Goal: Task Accomplishment & Management: Manage account settings

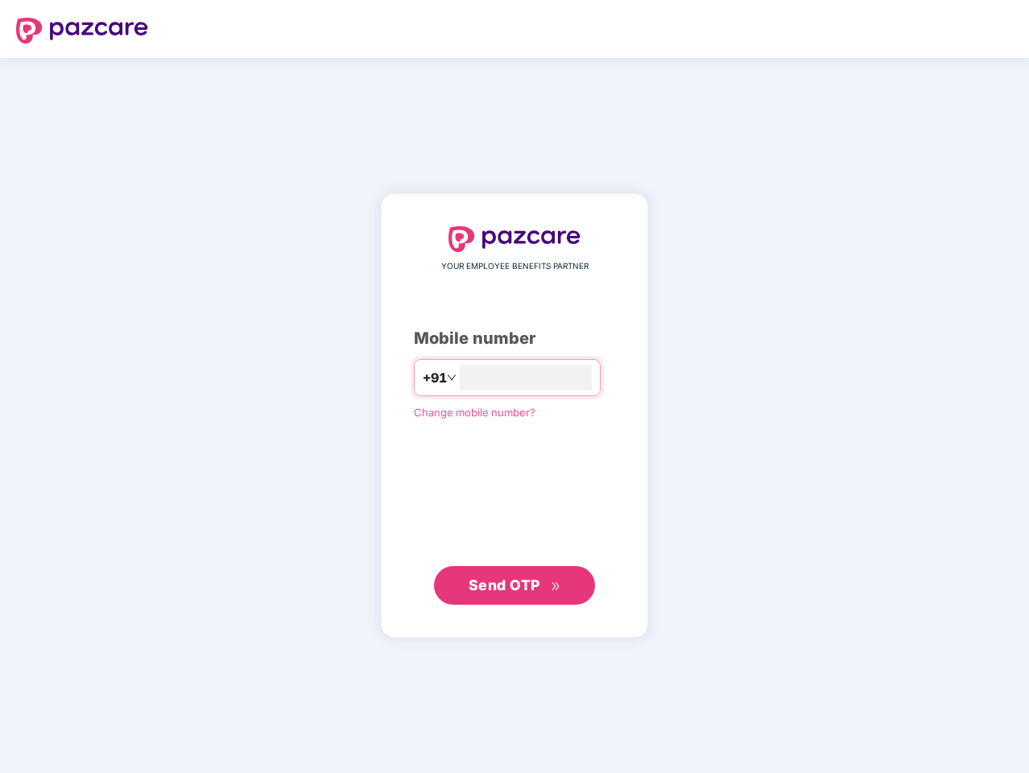
click at [515, 387] on input "number" at bounding box center [526, 378] width 132 height 26
click at [82, 31] on img at bounding box center [82, 31] width 132 height 26
click at [423, 378] on span "+91" at bounding box center [435, 378] width 24 height 20
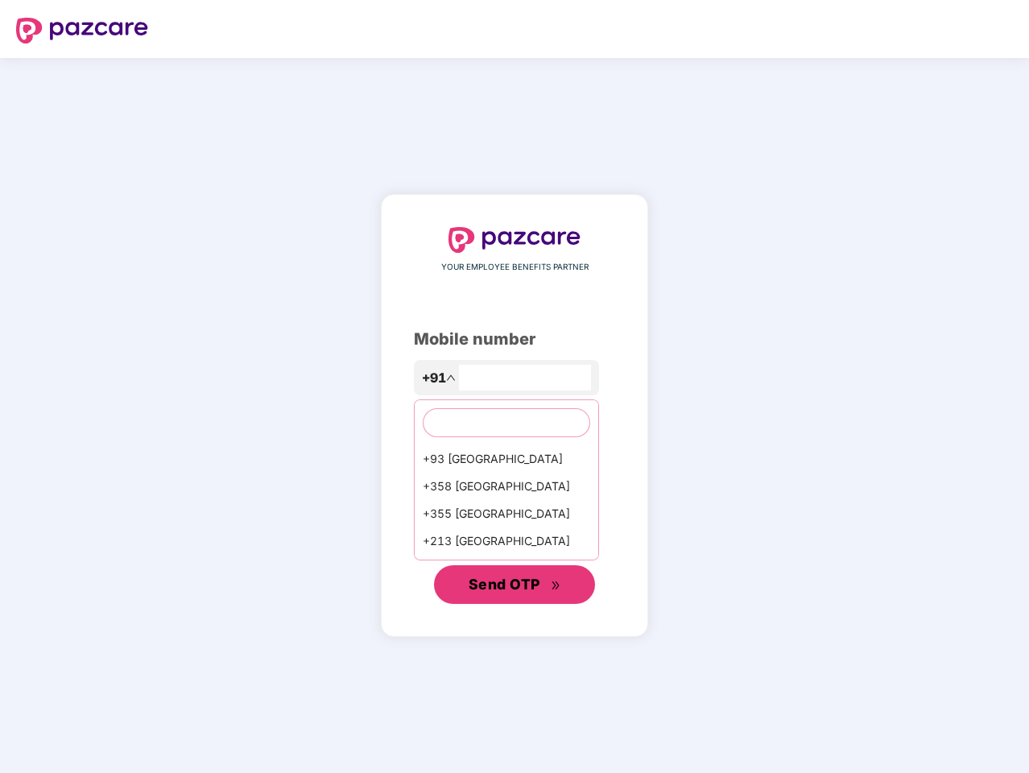
click at [515, 586] on span "Send OTP" at bounding box center [505, 584] width 72 height 17
